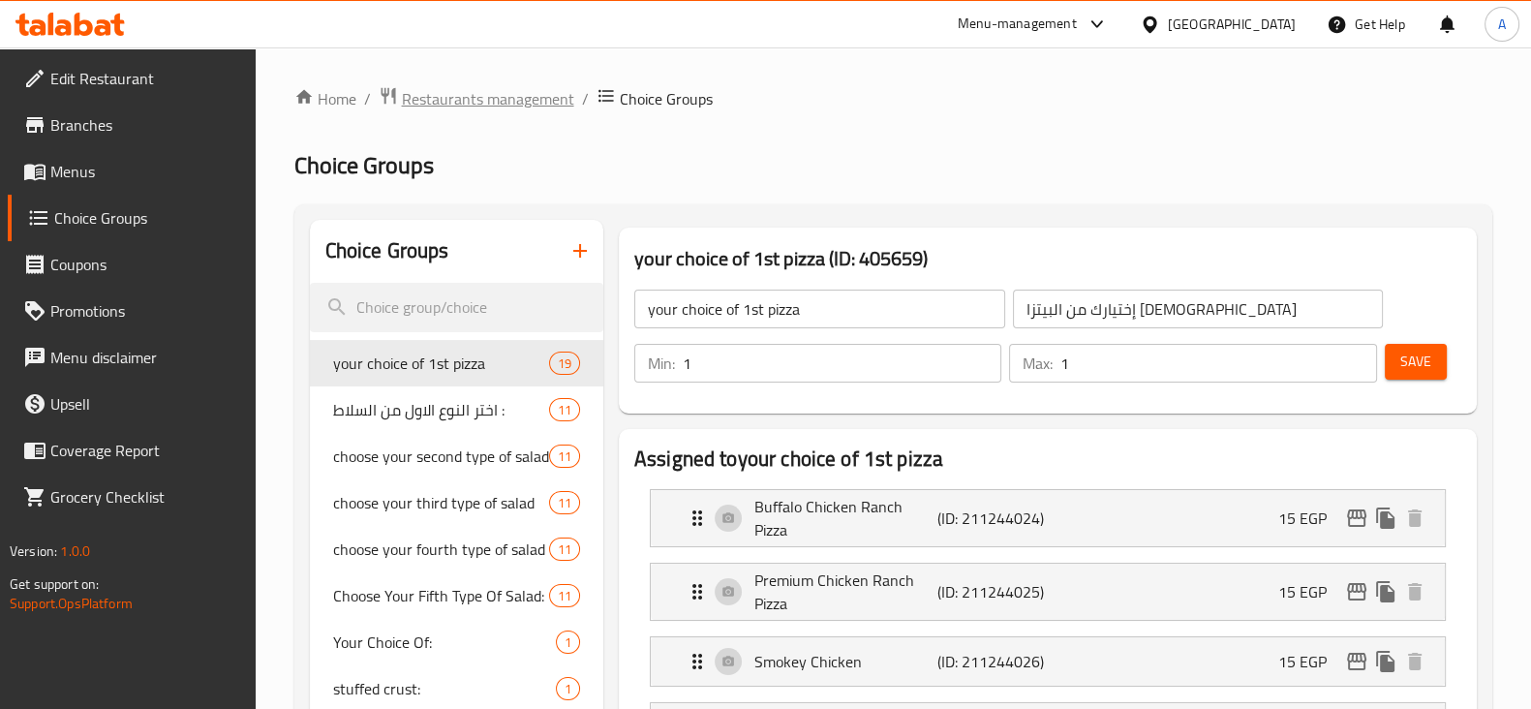
click at [412, 95] on span "Restaurants management" at bounding box center [488, 98] width 172 height 23
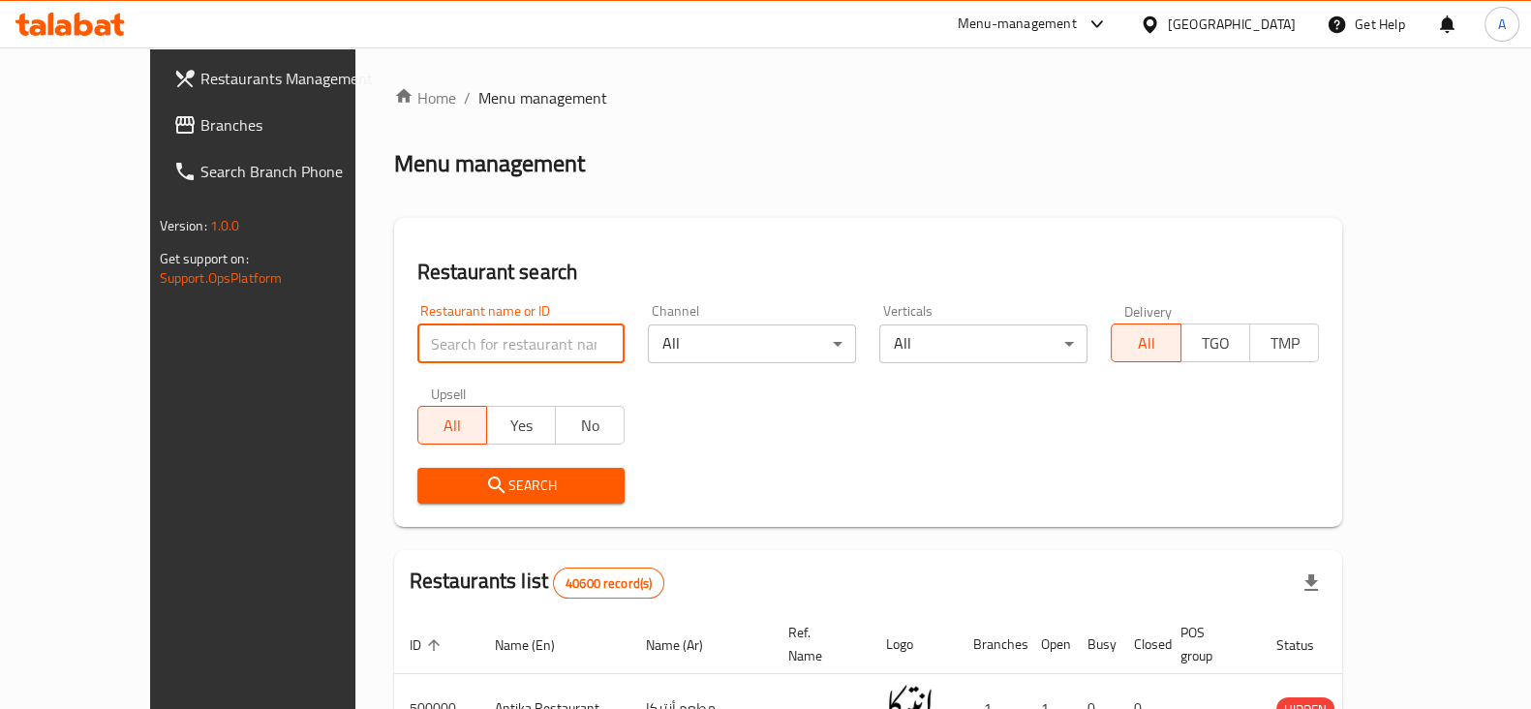
click at [464, 352] on input "search" at bounding box center [522, 344] width 208 height 39
type input "[PERSON_NAME]"
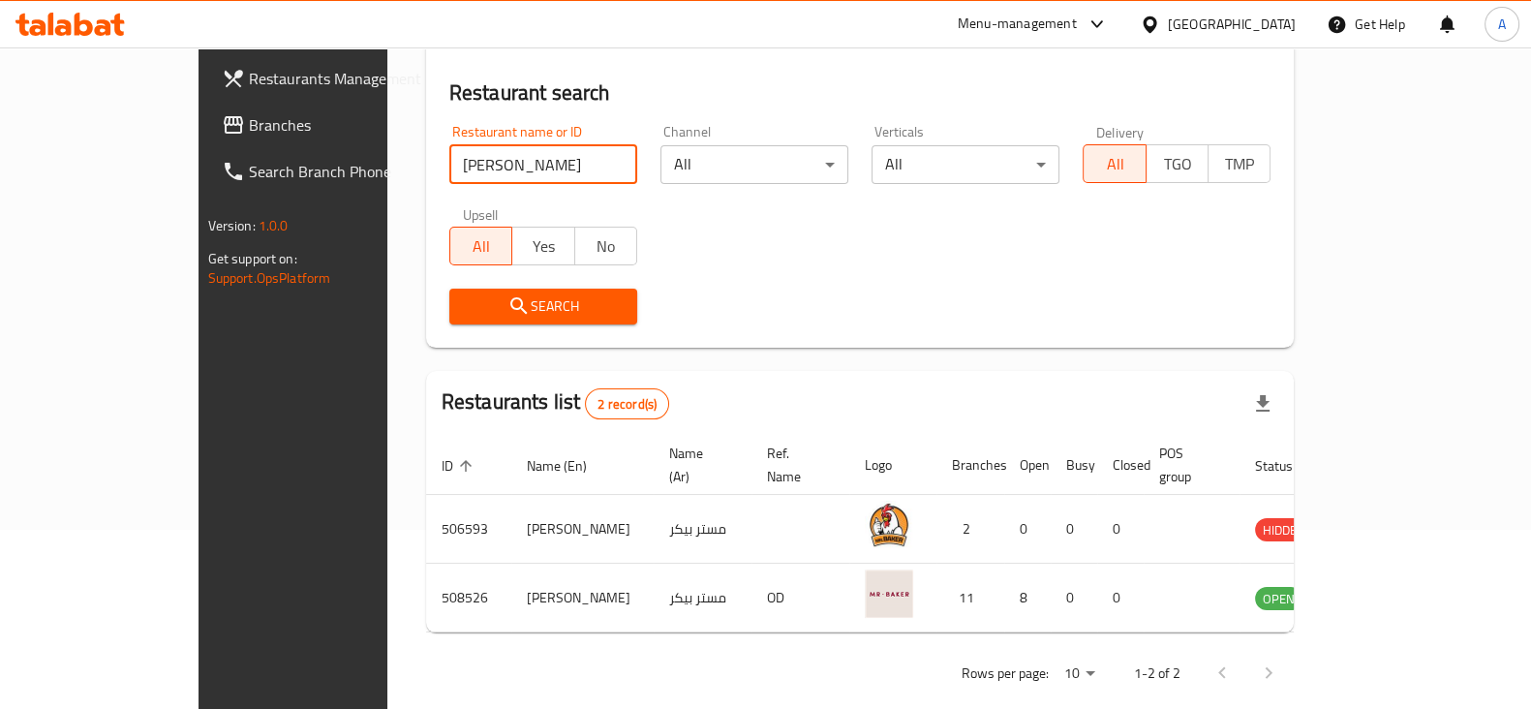
scroll to position [186, 0]
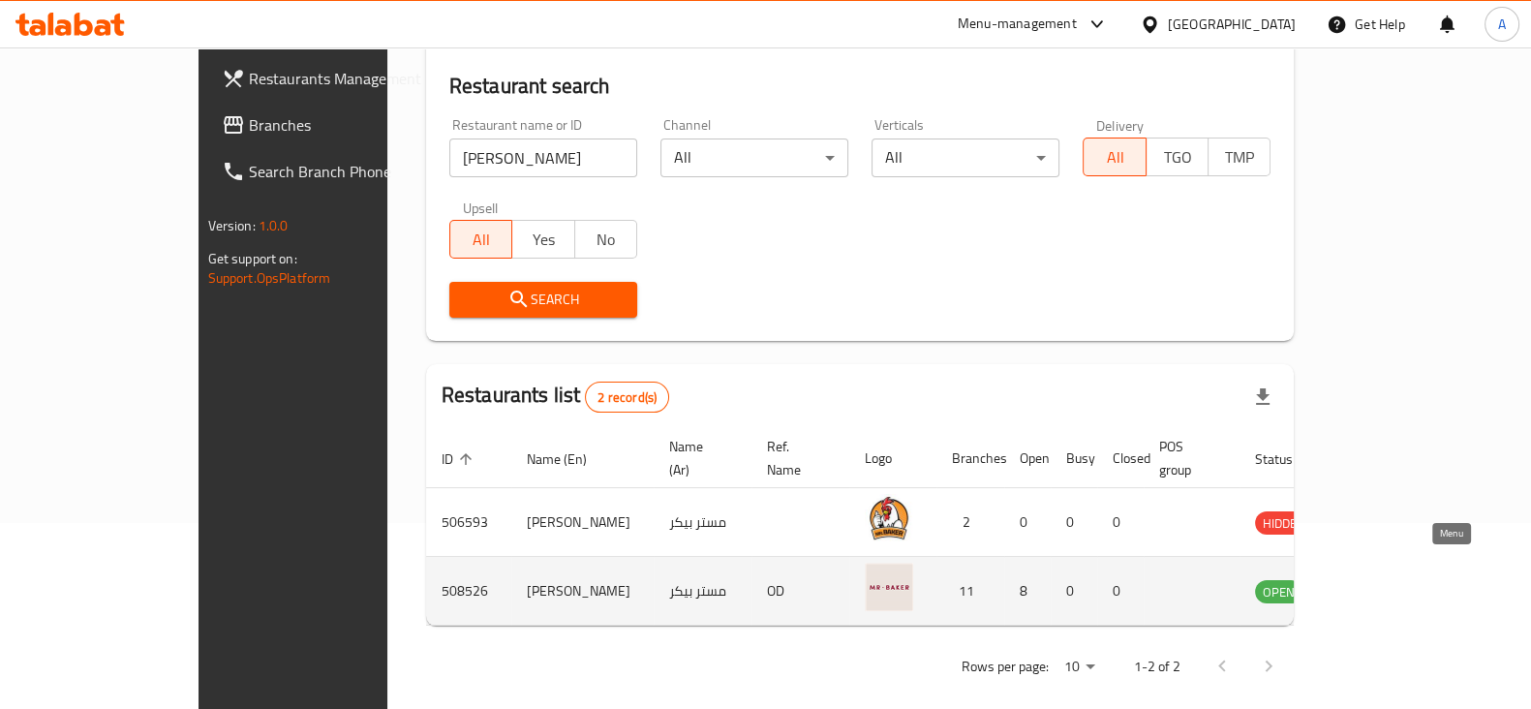
click at [1379, 584] on icon "enhanced table" at bounding box center [1368, 592] width 21 height 16
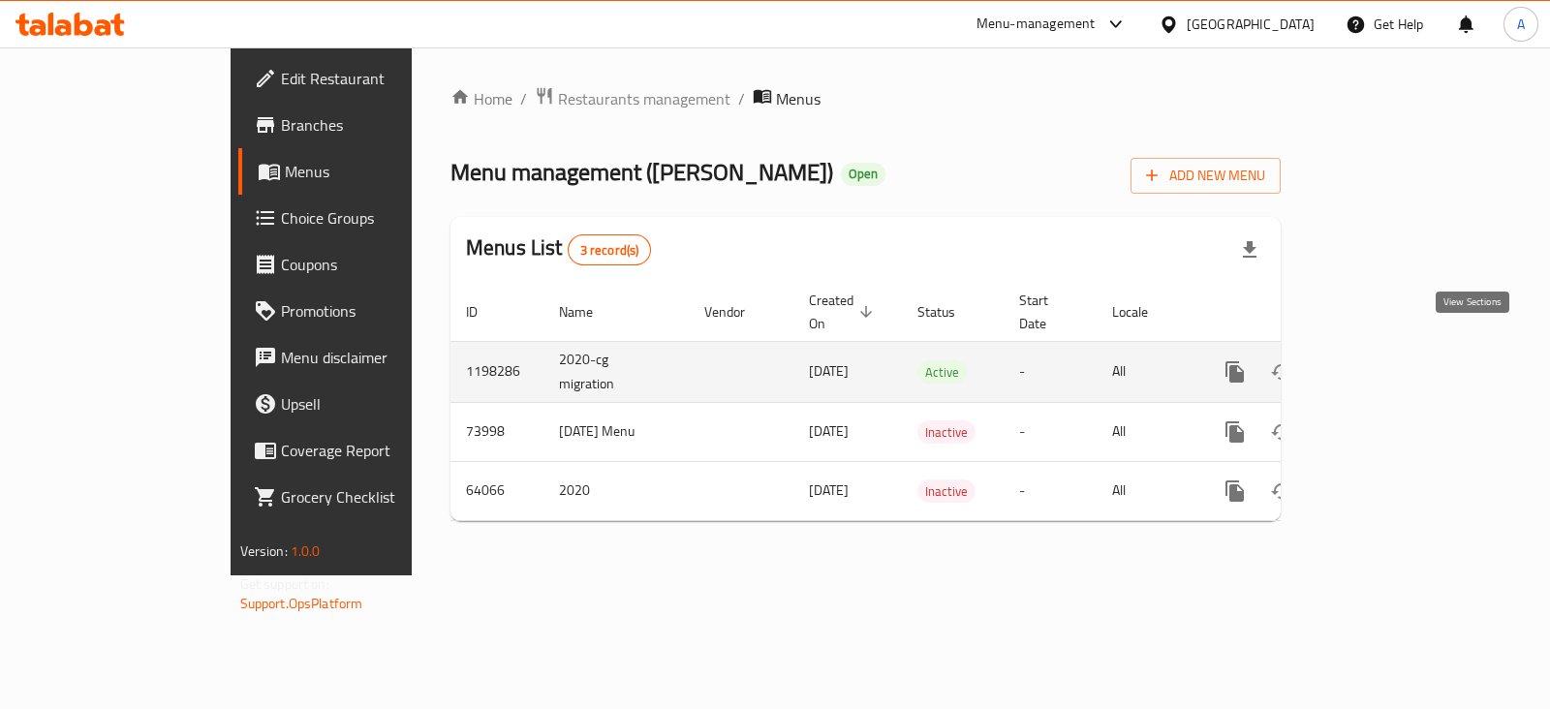
click at [1386, 360] on icon "enhanced table" at bounding box center [1374, 371] width 23 height 23
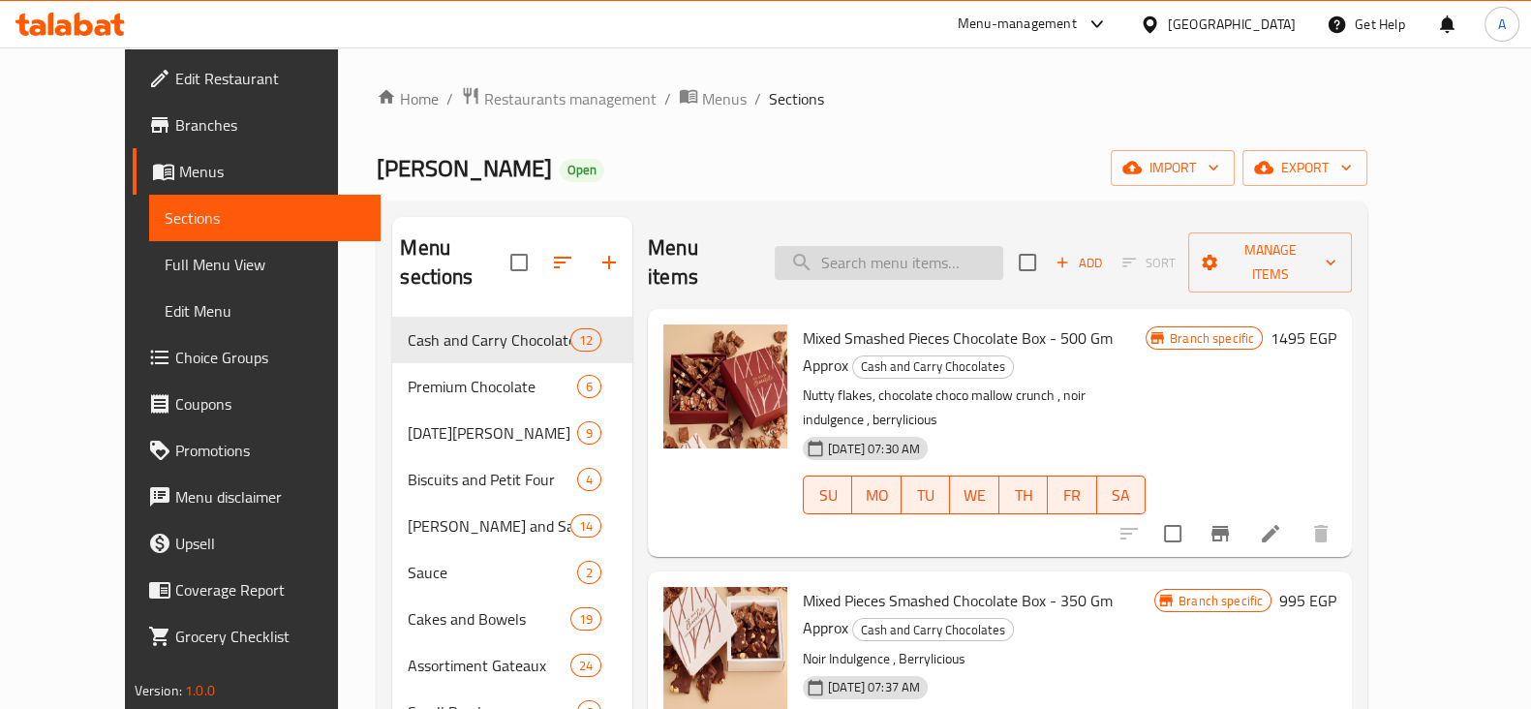
click at [906, 259] on input "search" at bounding box center [889, 263] width 229 height 34
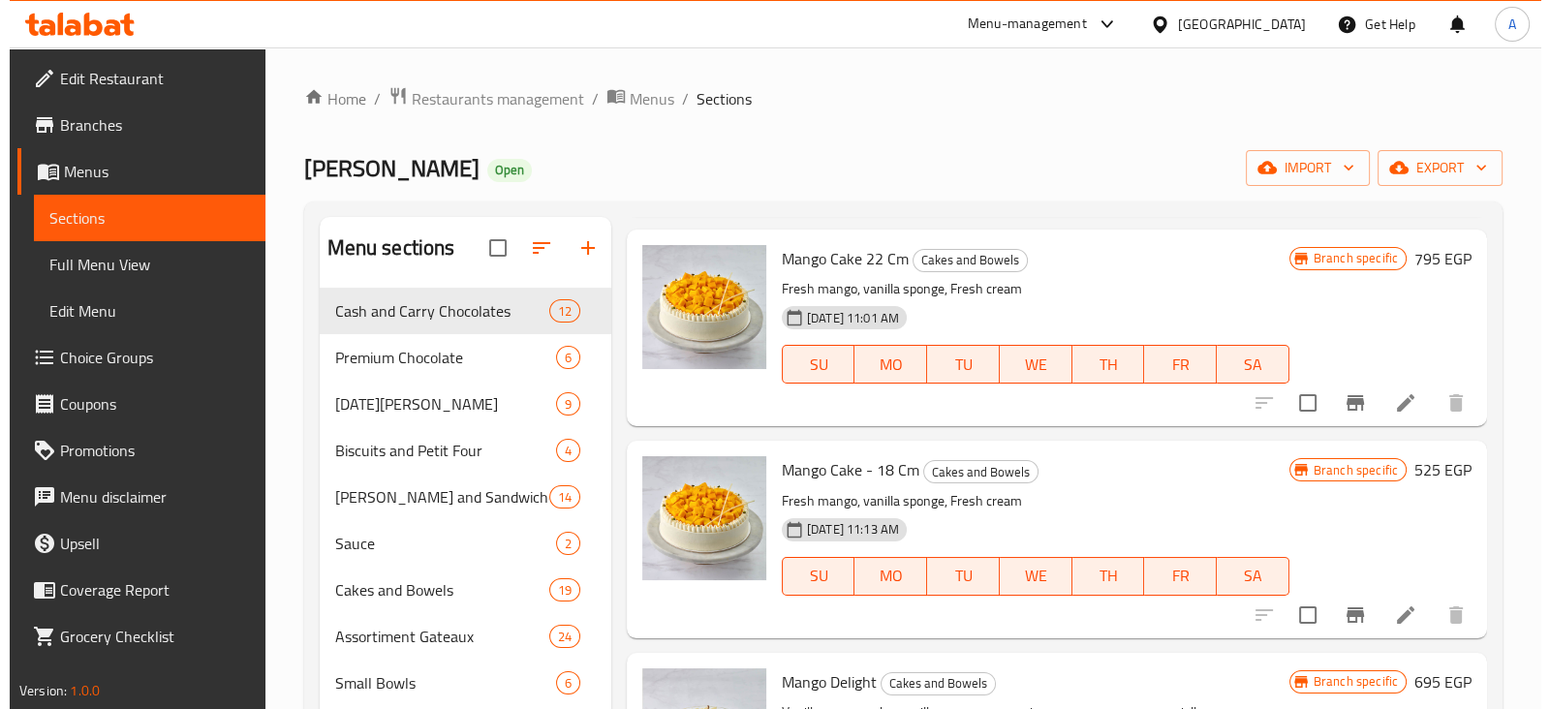
scroll to position [500, 0]
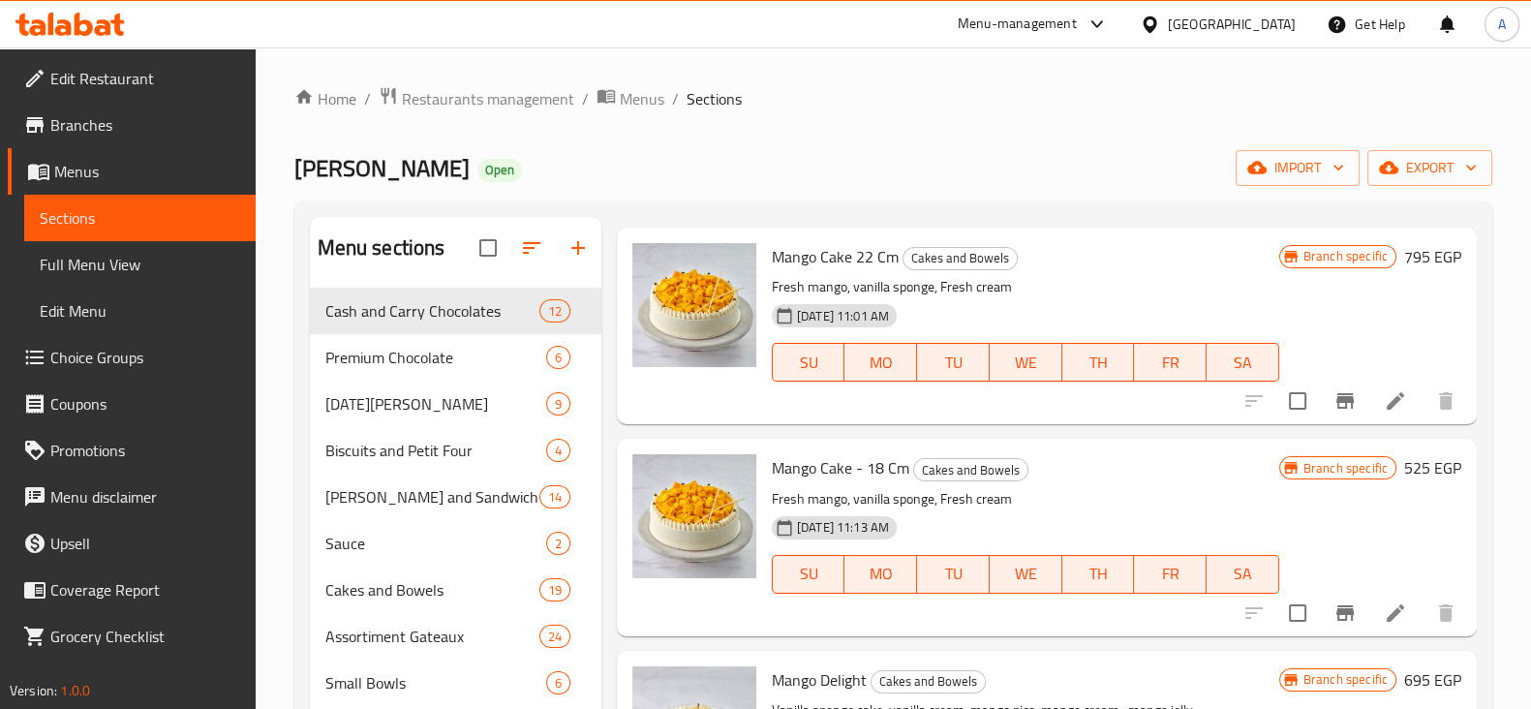
type input "mango"
click at [1337, 610] on icon "Branch-specific-item" at bounding box center [1345, 613] width 23 height 23
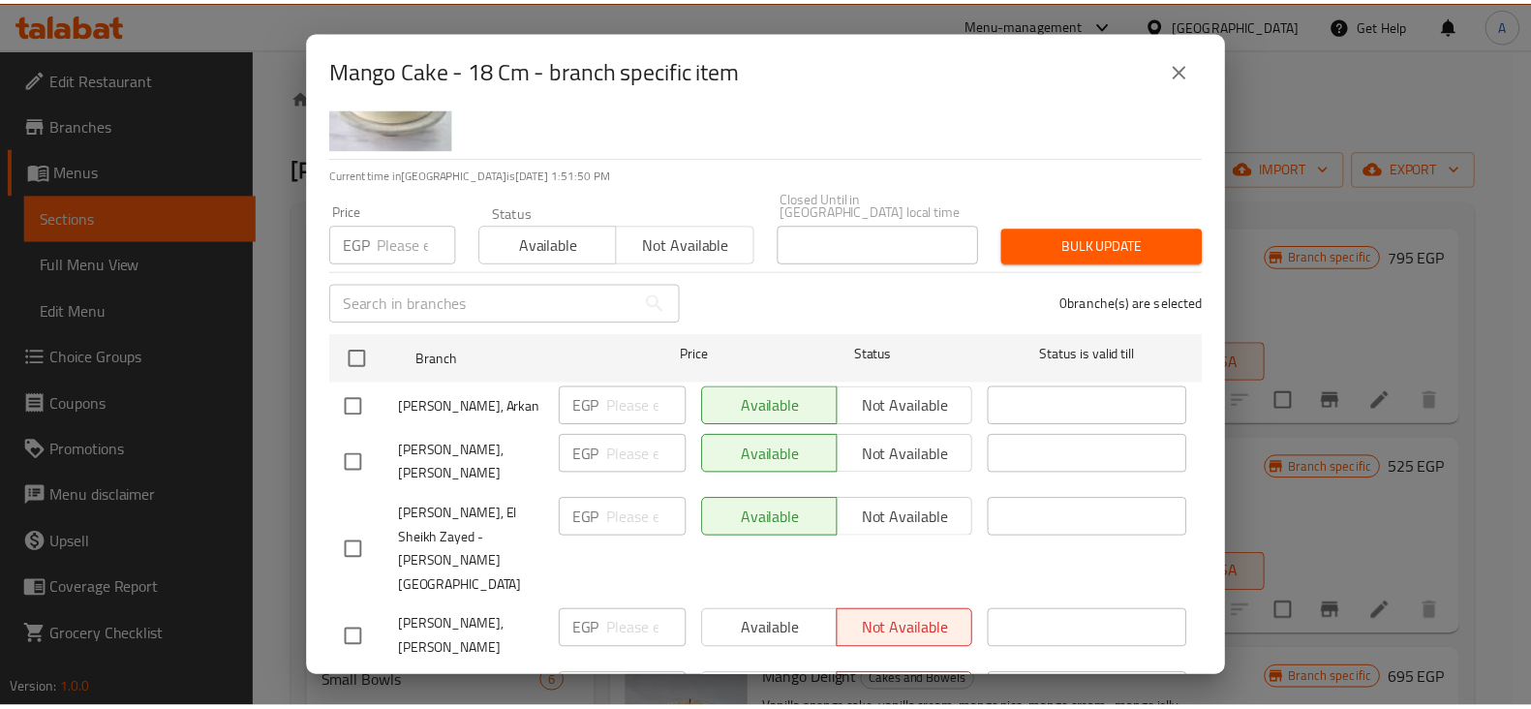
scroll to position [0, 0]
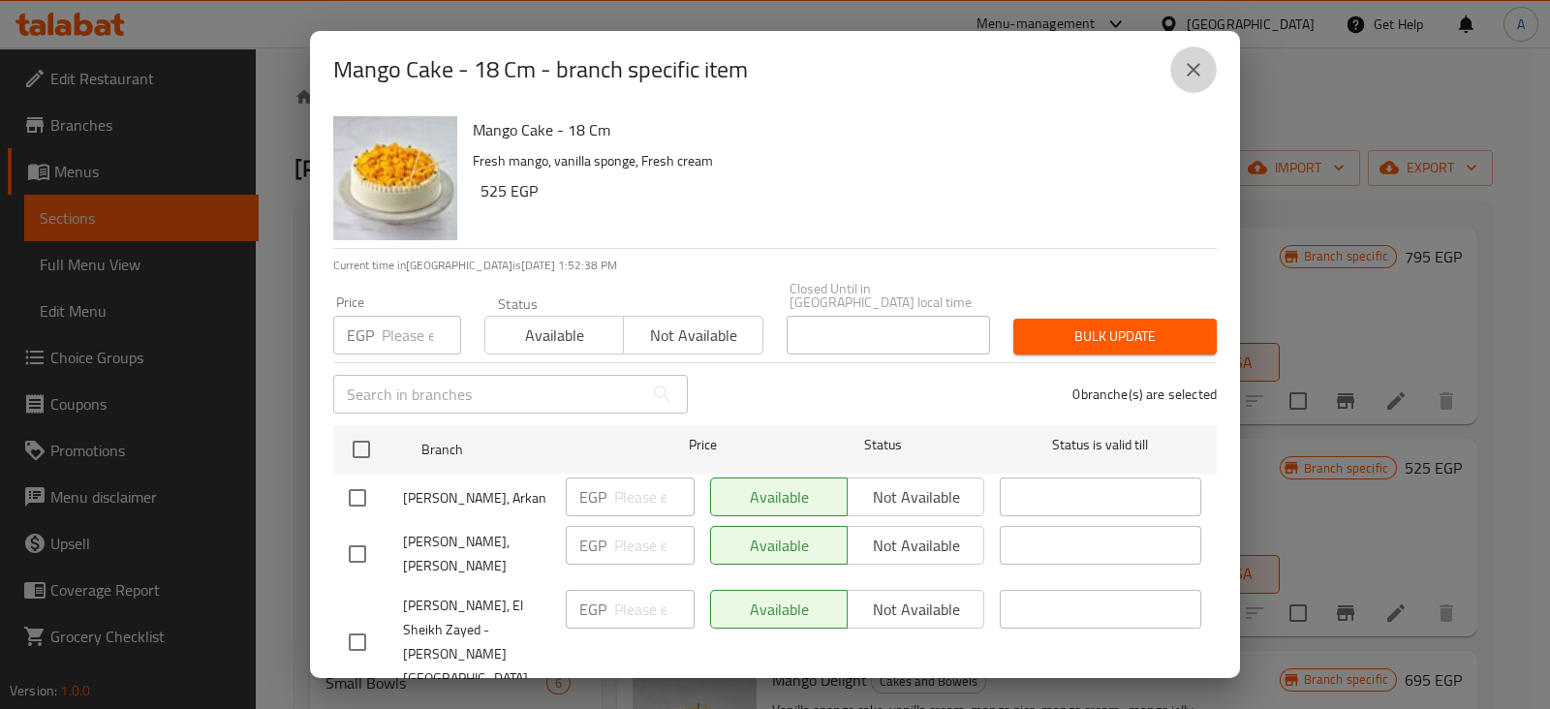
click at [1191, 76] on icon "close" at bounding box center [1193, 69] width 23 height 23
